Goal: Task Accomplishment & Management: Manage account settings

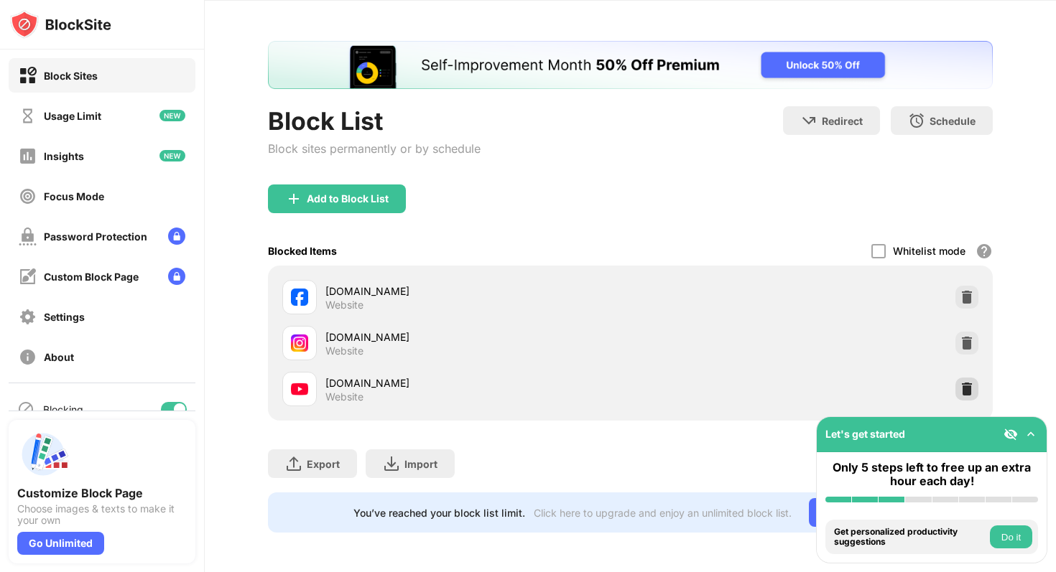
click at [970, 382] on img at bounding box center [967, 389] width 14 height 14
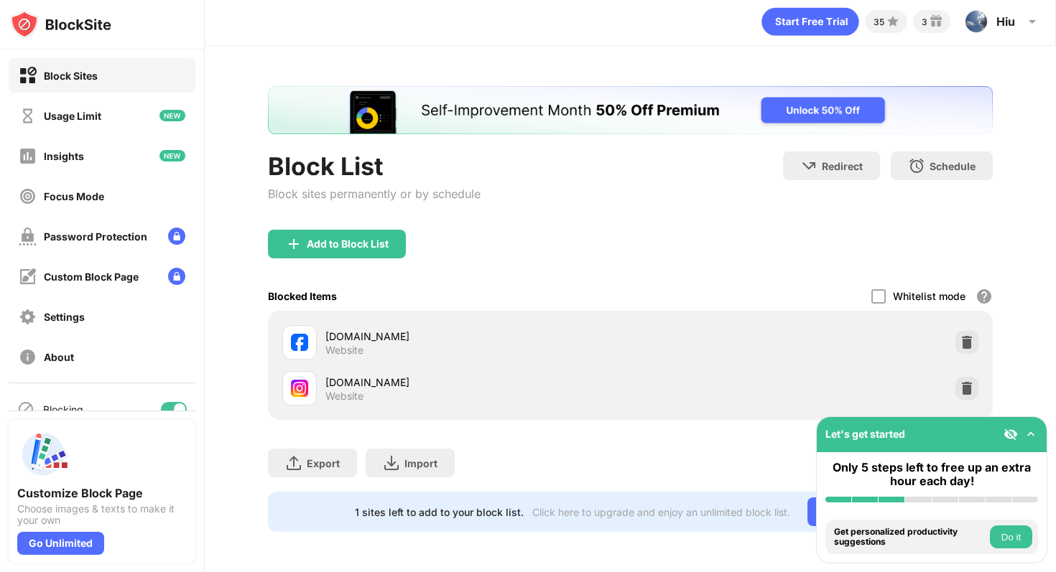
scroll to position [3, 0]
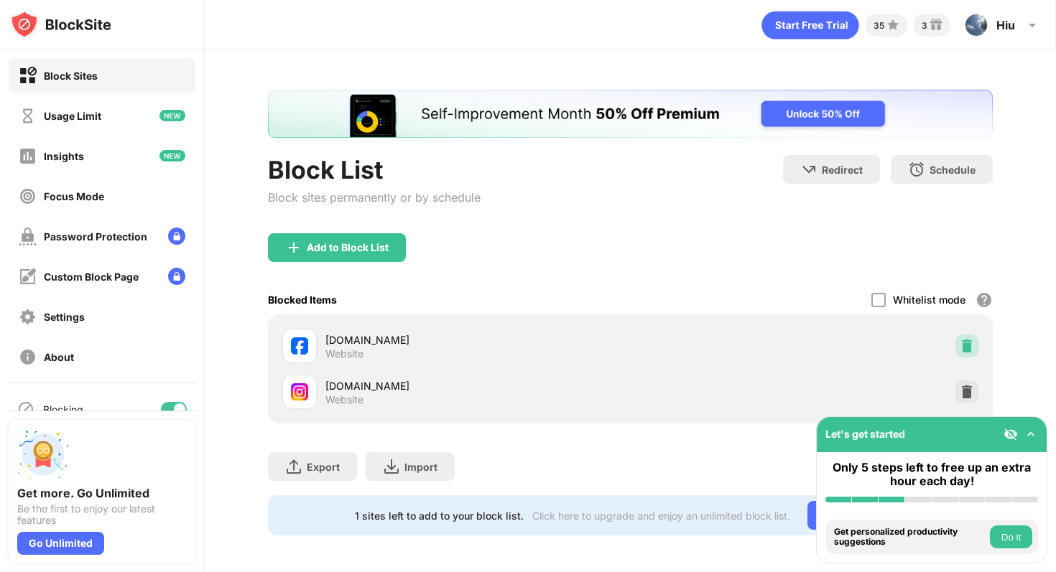
click at [968, 346] on img at bounding box center [967, 346] width 14 height 14
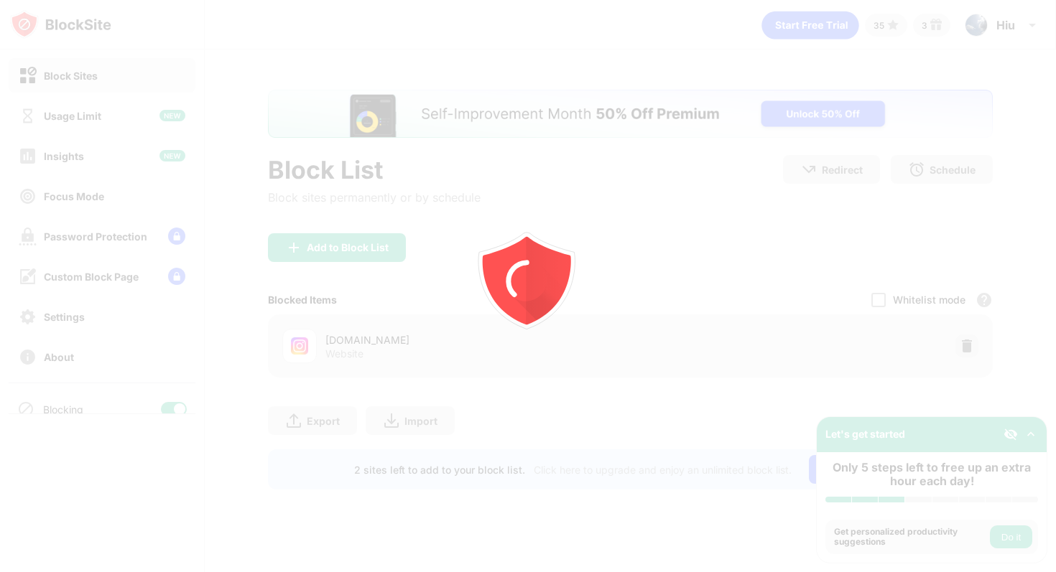
click at [958, 340] on div at bounding box center [528, 286] width 1056 height 572
click at [968, 342] on div at bounding box center [528, 286] width 1056 height 572
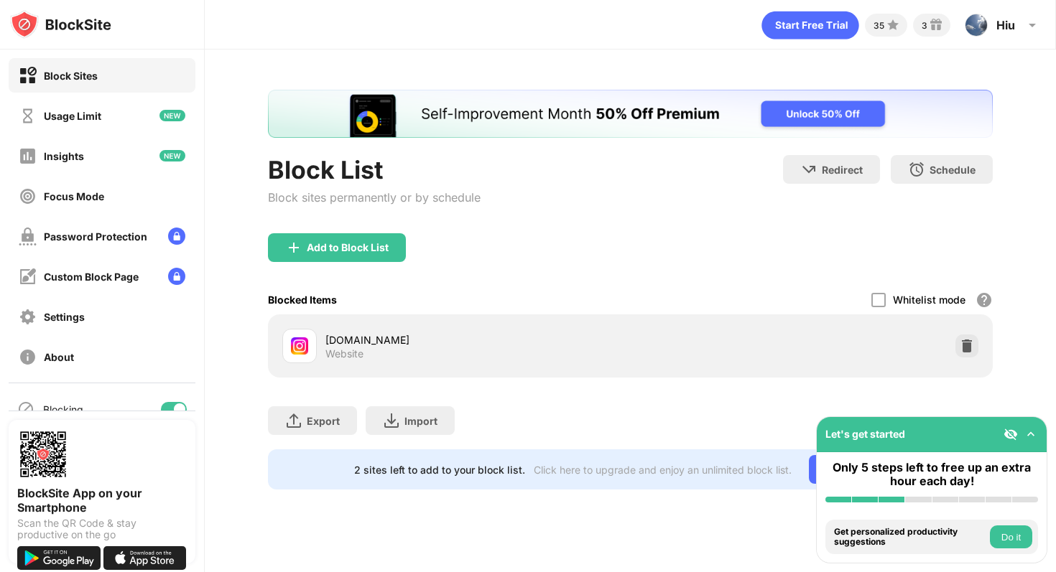
click at [966, 354] on div at bounding box center [966, 346] width 23 height 23
